Goal: Complete application form

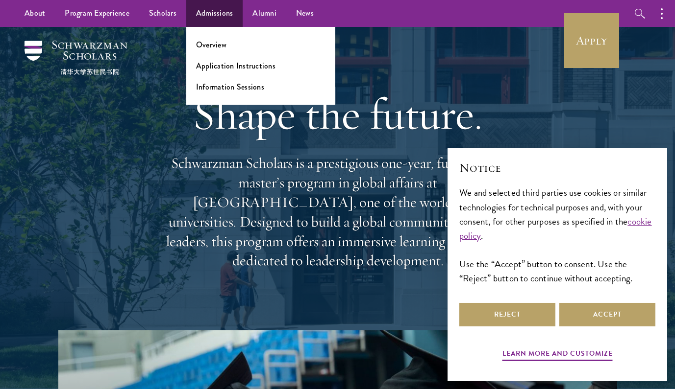
click at [212, 6] on link "Admissions" at bounding box center [214, 13] width 57 height 27
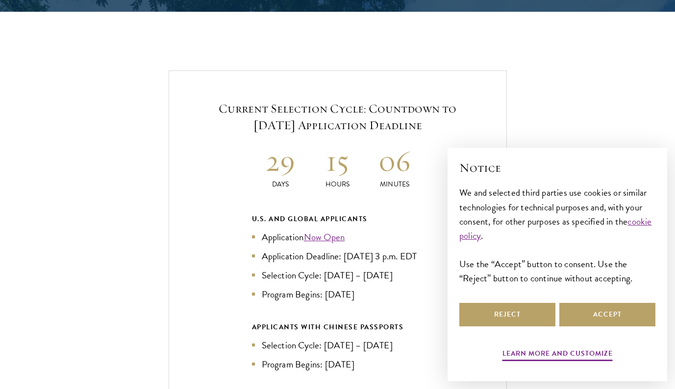
scroll to position [2031, 0]
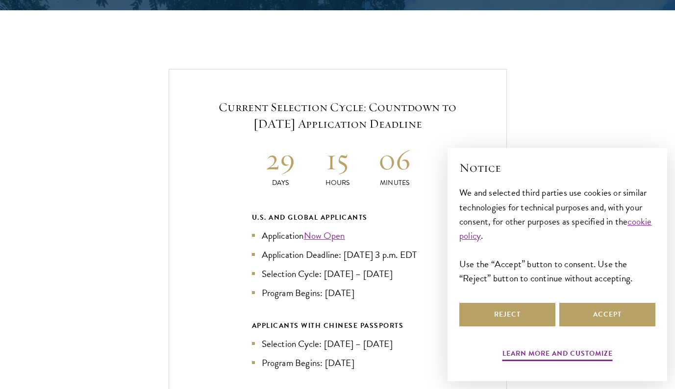
drag, startPoint x: 346, startPoint y: 225, endPoint x: 348, endPoint y: 236, distance: 11.0
click at [348, 248] on li "Application Deadline: [DATE] 3 p.m. EDT" at bounding box center [337, 255] width 171 height 14
drag, startPoint x: 345, startPoint y: 227, endPoint x: 345, endPoint y: 234, distance: 6.9
click at [345, 248] on li "Application Deadline: [DATE] 3 p.m. EDT" at bounding box center [337, 255] width 171 height 14
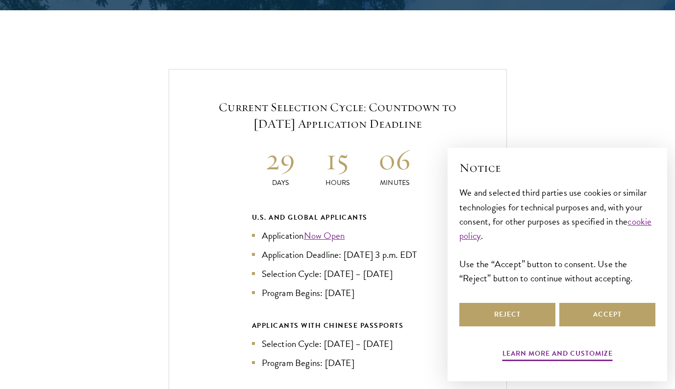
click at [345, 248] on li "Application Deadline: [DATE] 3 p.m. EDT" at bounding box center [337, 255] width 171 height 14
click at [345, 229] on link "Now Open" at bounding box center [324, 236] width 41 height 14
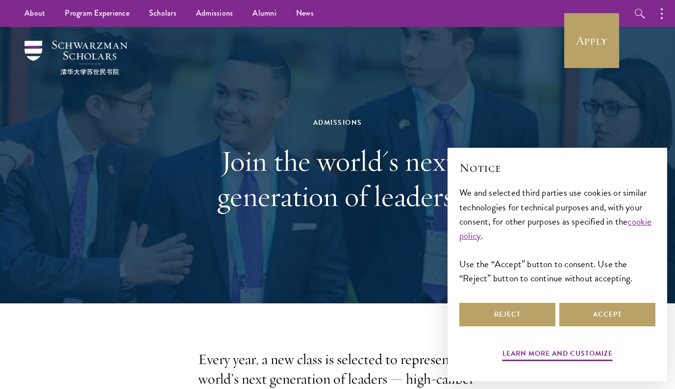
scroll to position [0, 0]
click at [607, 314] on button "Accept" at bounding box center [607, 315] width 96 height 24
